Goal: Find contact information: Find contact information

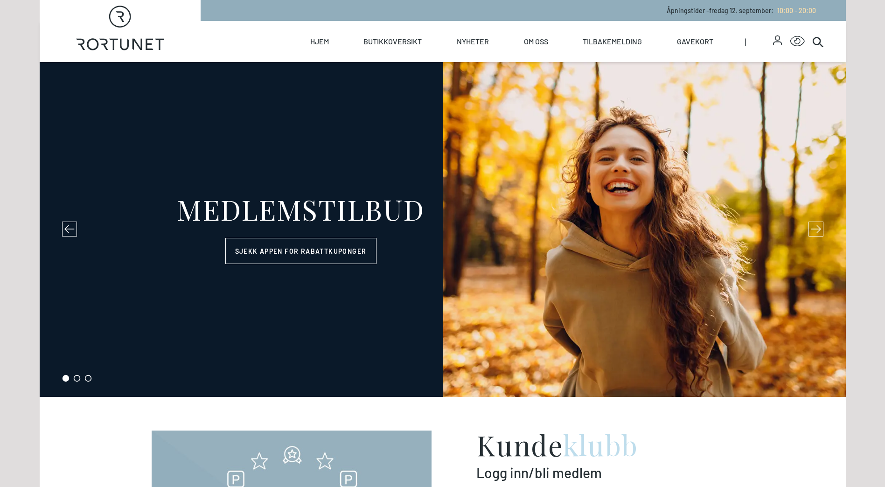
select select "NO"
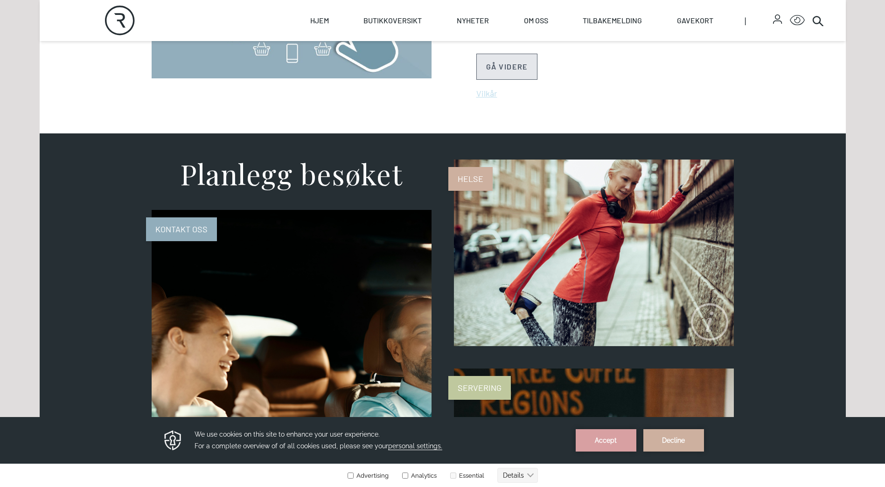
scroll to position [793, 0]
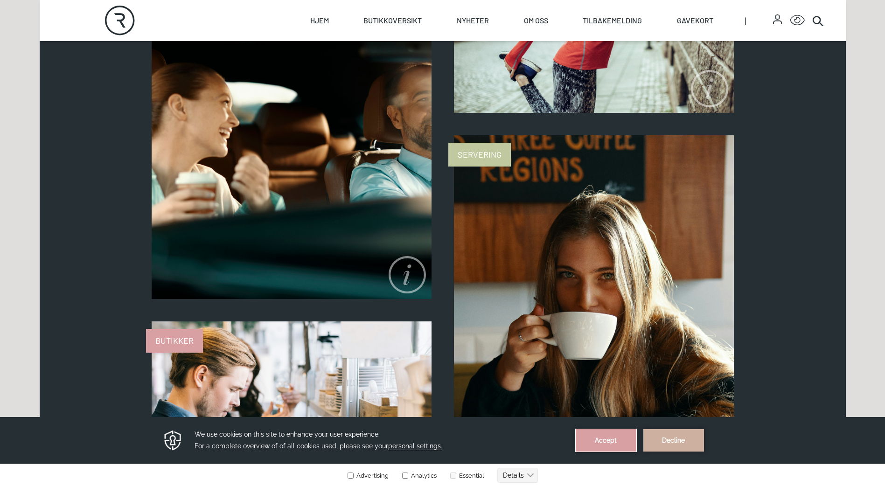
click at [616, 442] on button "Accept" at bounding box center [606, 440] width 61 height 22
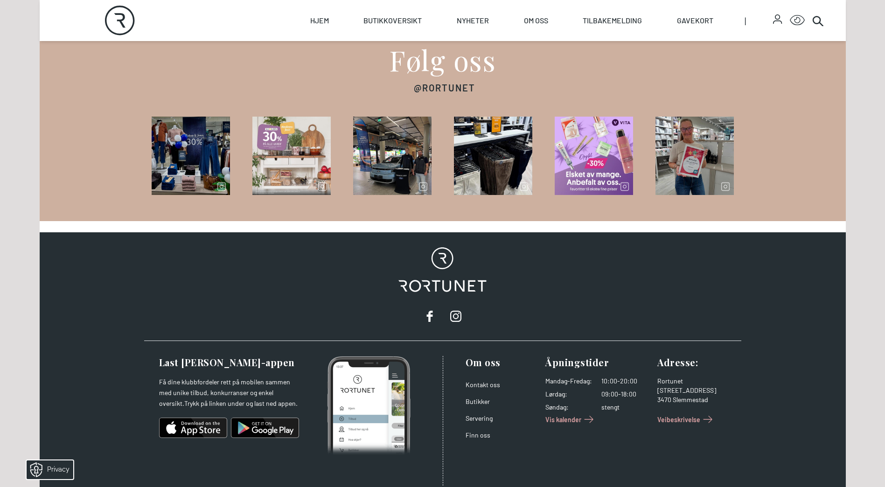
scroll to position [1463, 0]
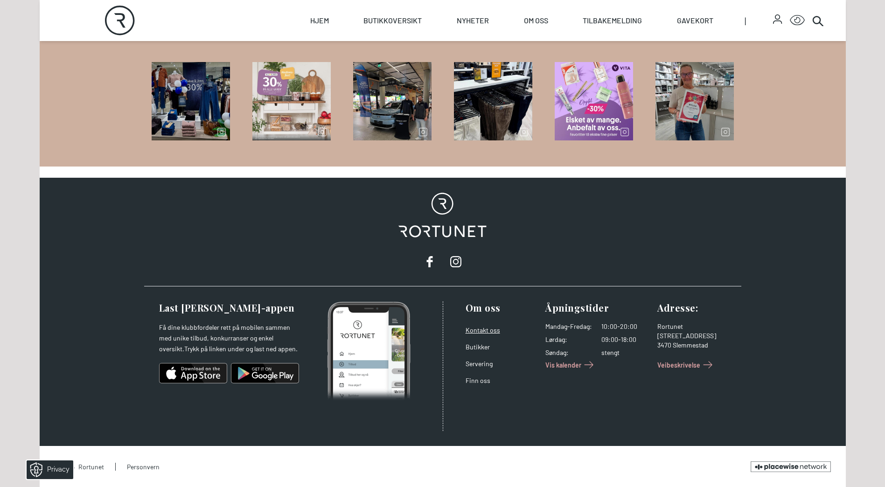
click at [490, 326] on link "Kontakt oss" at bounding box center [483, 330] width 35 height 8
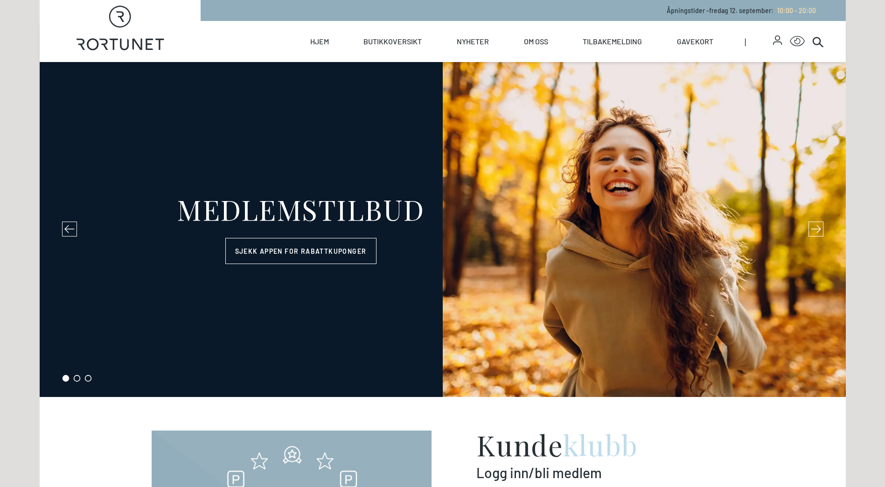
select select "NO"
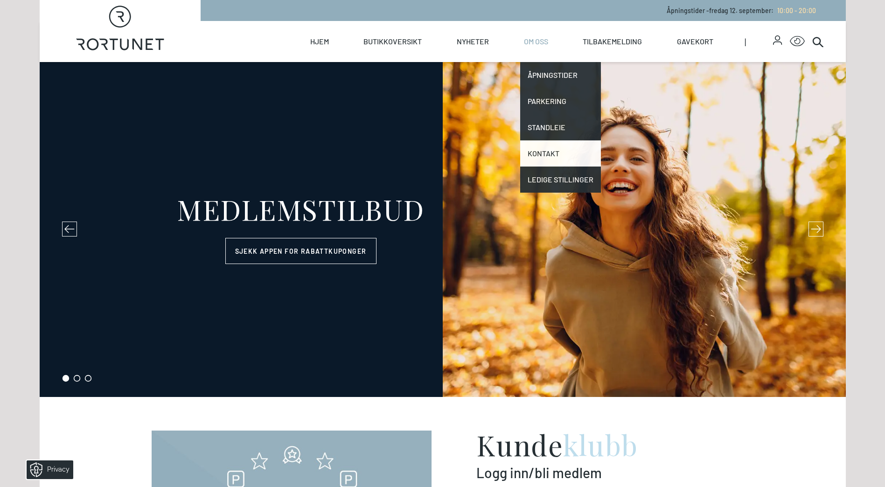
click at [543, 153] on link "Kontakt" at bounding box center [560, 153] width 81 height 26
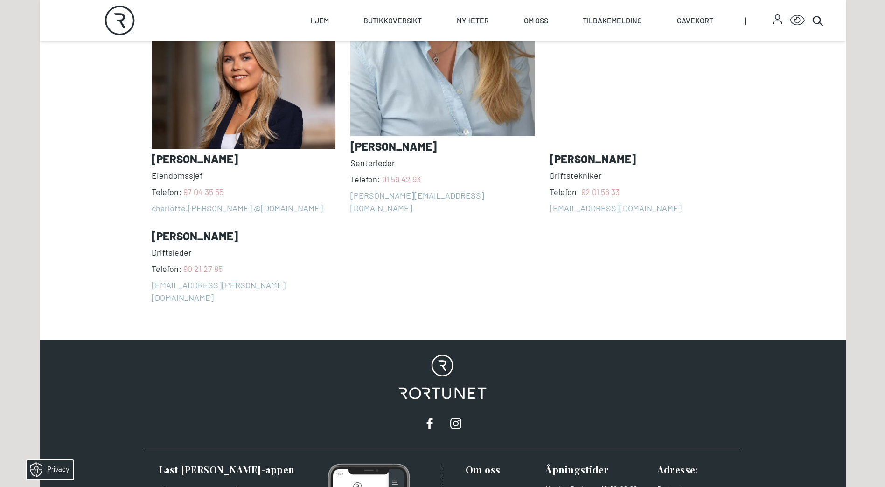
scroll to position [933, 0]
